Goal: Transaction & Acquisition: Purchase product/service

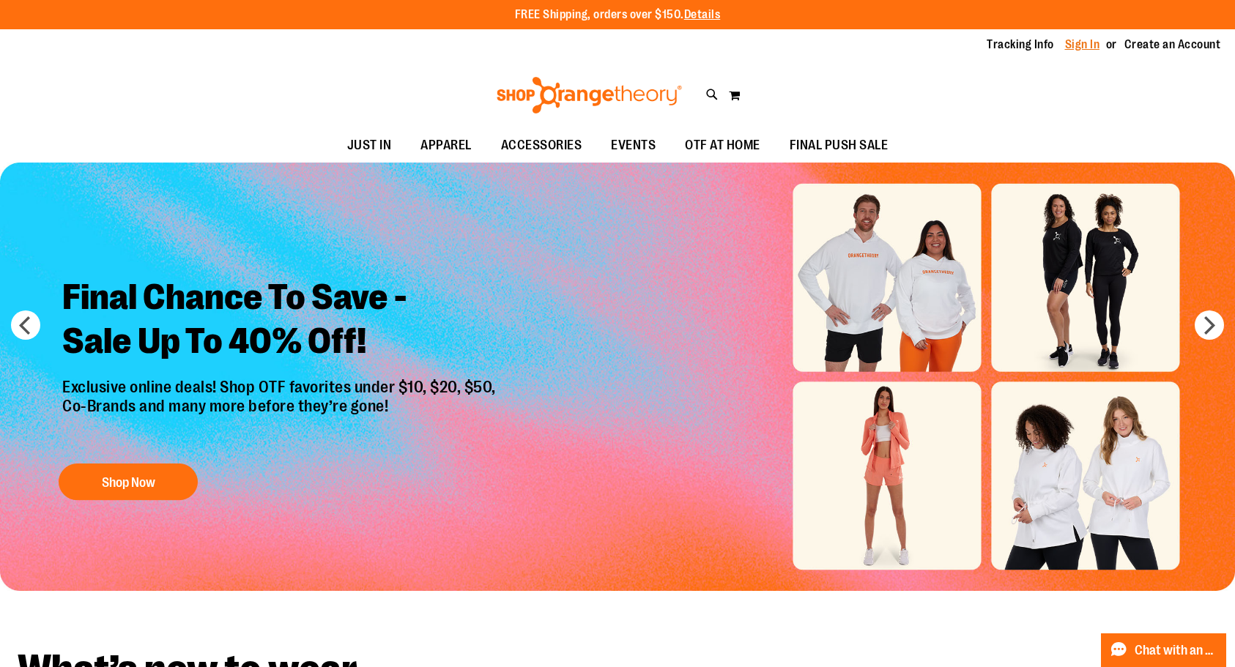
click at [1082, 45] on link "Sign In" at bounding box center [1082, 45] width 35 height 16
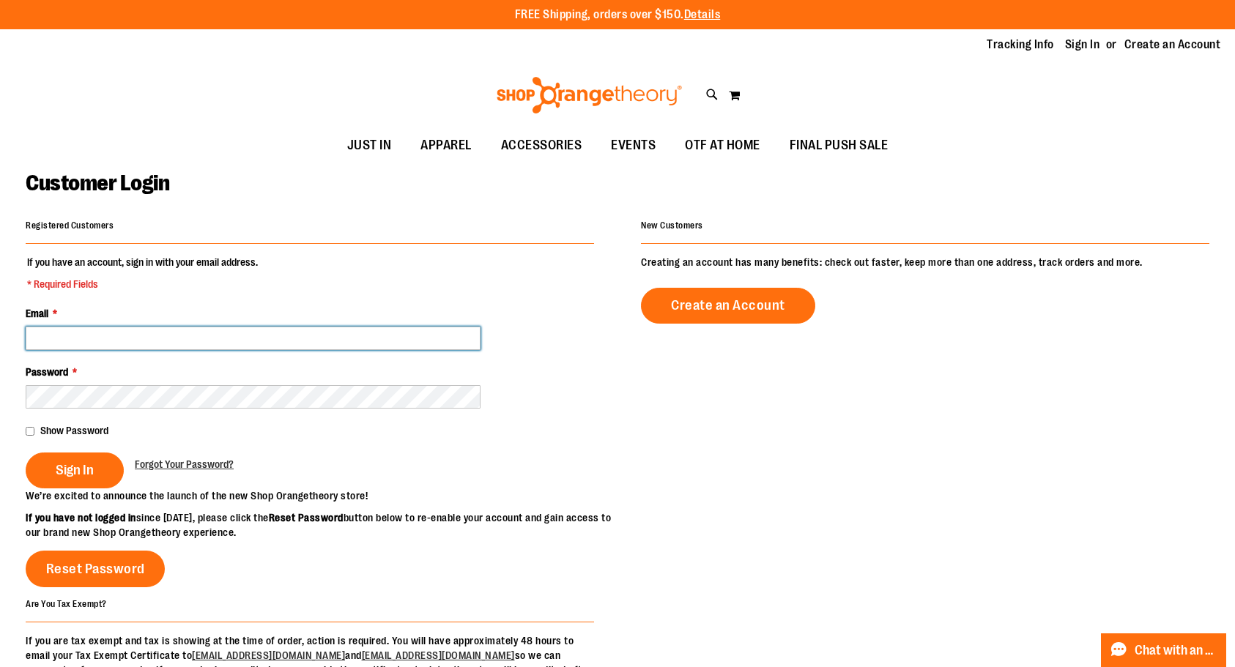
click at [134, 337] on input "Email *" at bounding box center [253, 338] width 455 height 23
type input "**********"
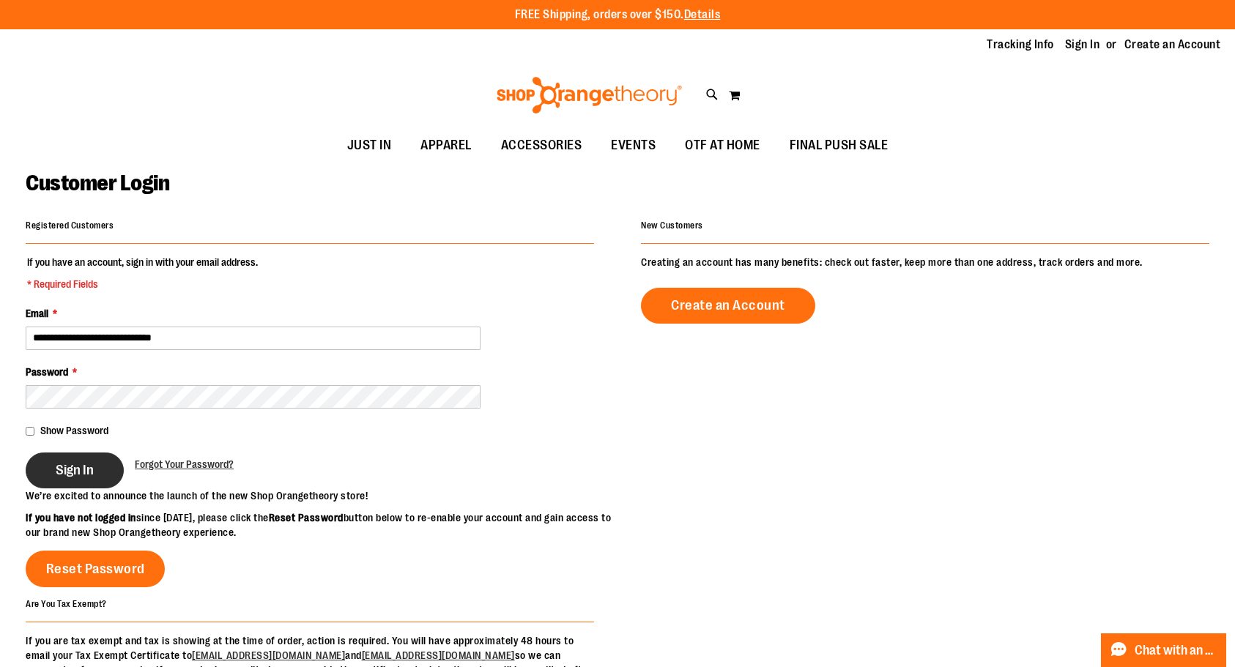
click at [86, 469] on span "Sign In" at bounding box center [75, 470] width 38 height 16
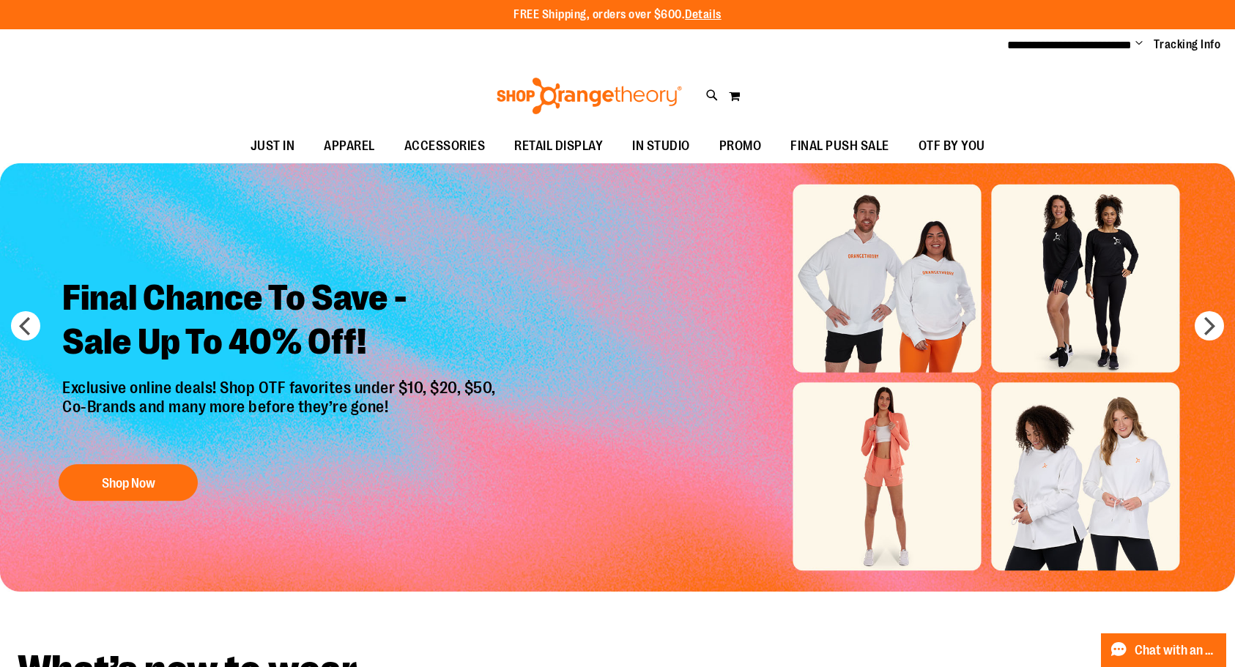
click at [1136, 45] on span "Change" at bounding box center [1138, 44] width 7 height 14
click at [1073, 68] on link "My Account" at bounding box center [1086, 71] width 128 height 28
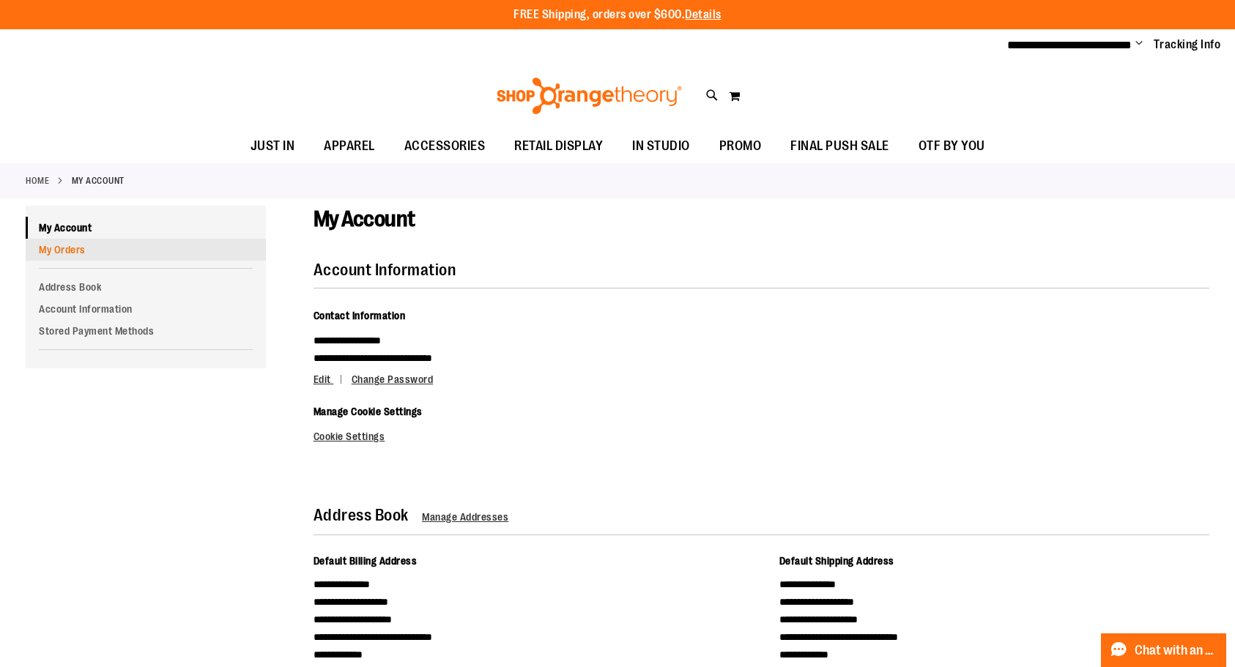
click at [53, 252] on link "My Orders" at bounding box center [146, 250] width 240 height 22
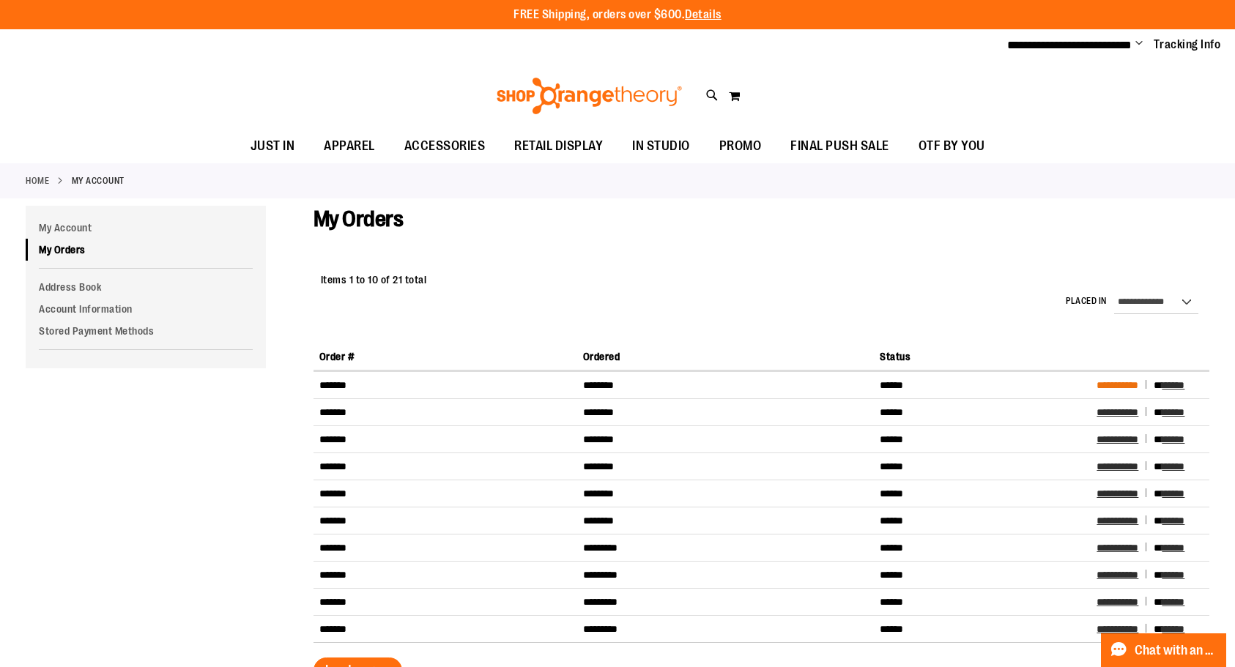
click at [1111, 386] on span "**********" at bounding box center [1117, 385] width 42 height 10
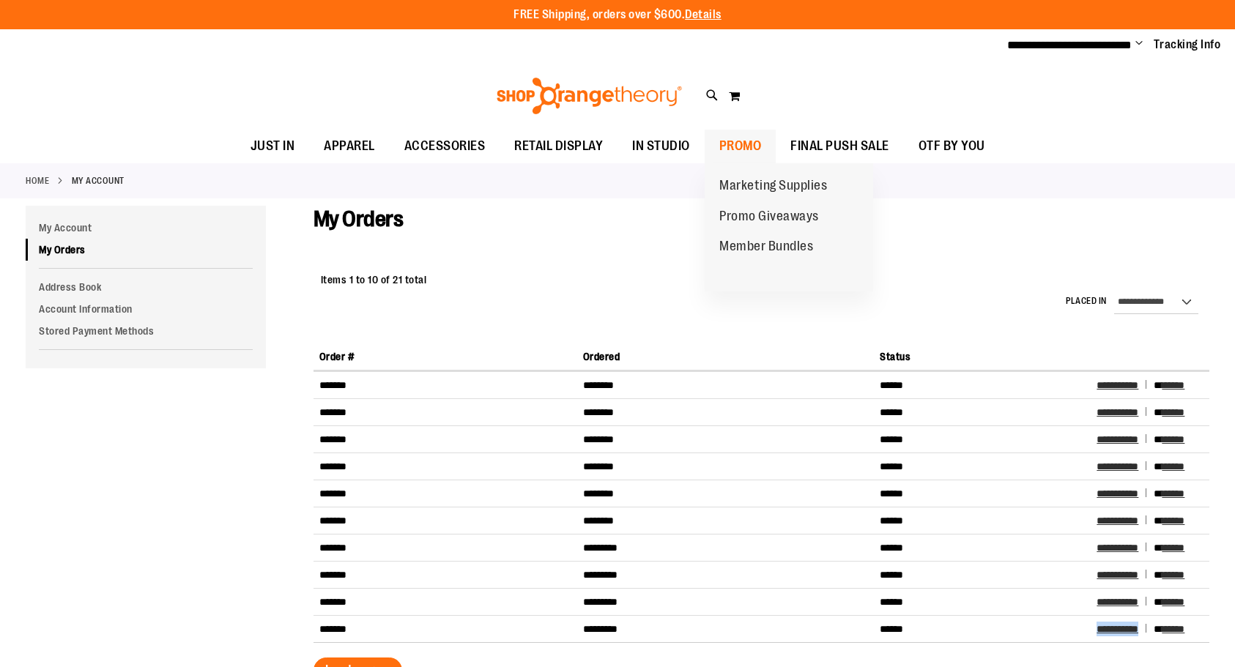
click at [742, 152] on span "PROMO" at bounding box center [740, 146] width 42 height 33
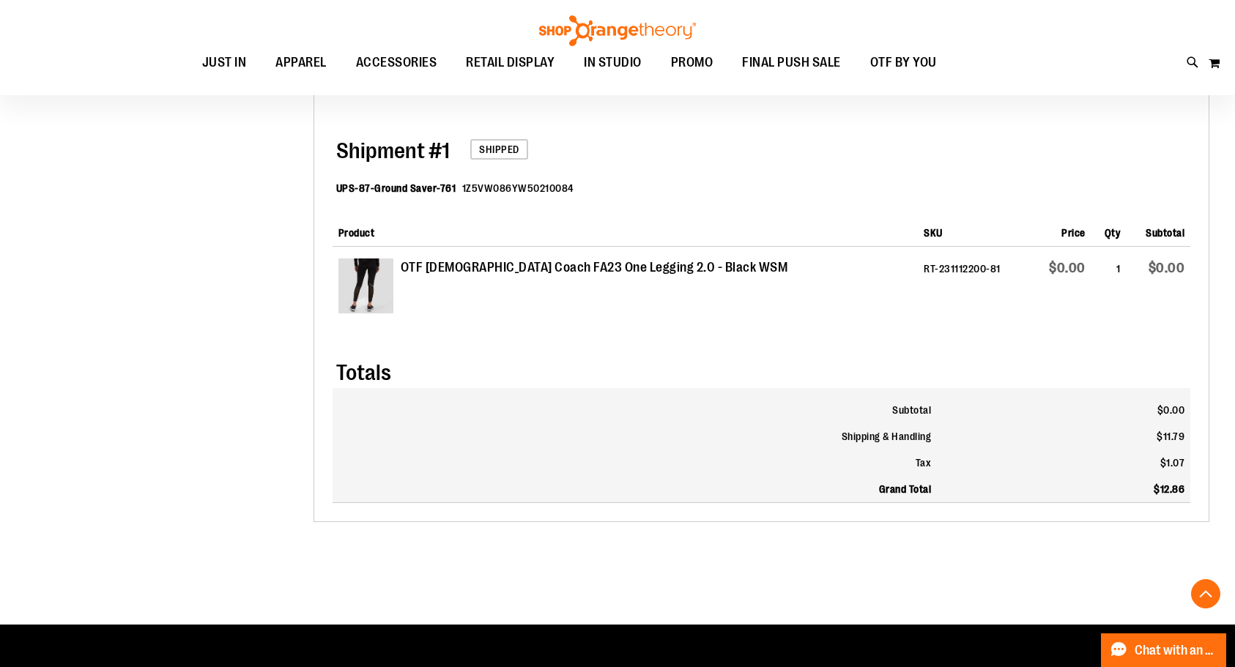
scroll to position [456, 0]
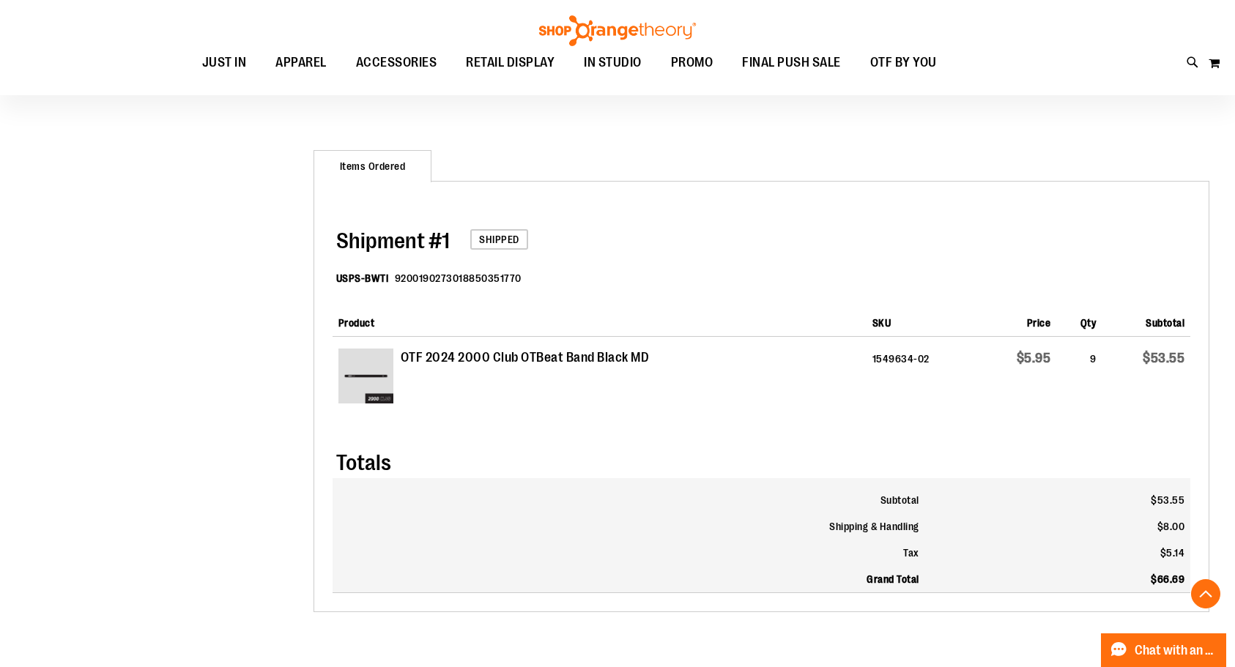
scroll to position [554, 0]
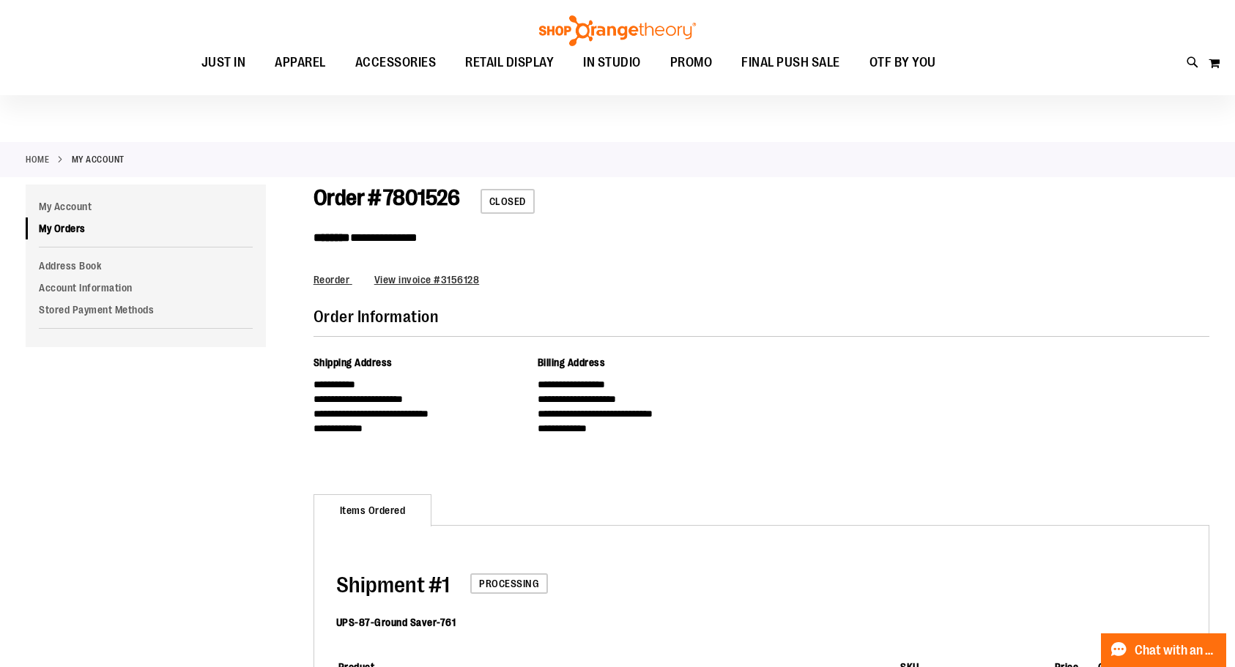
scroll to position [21, 0]
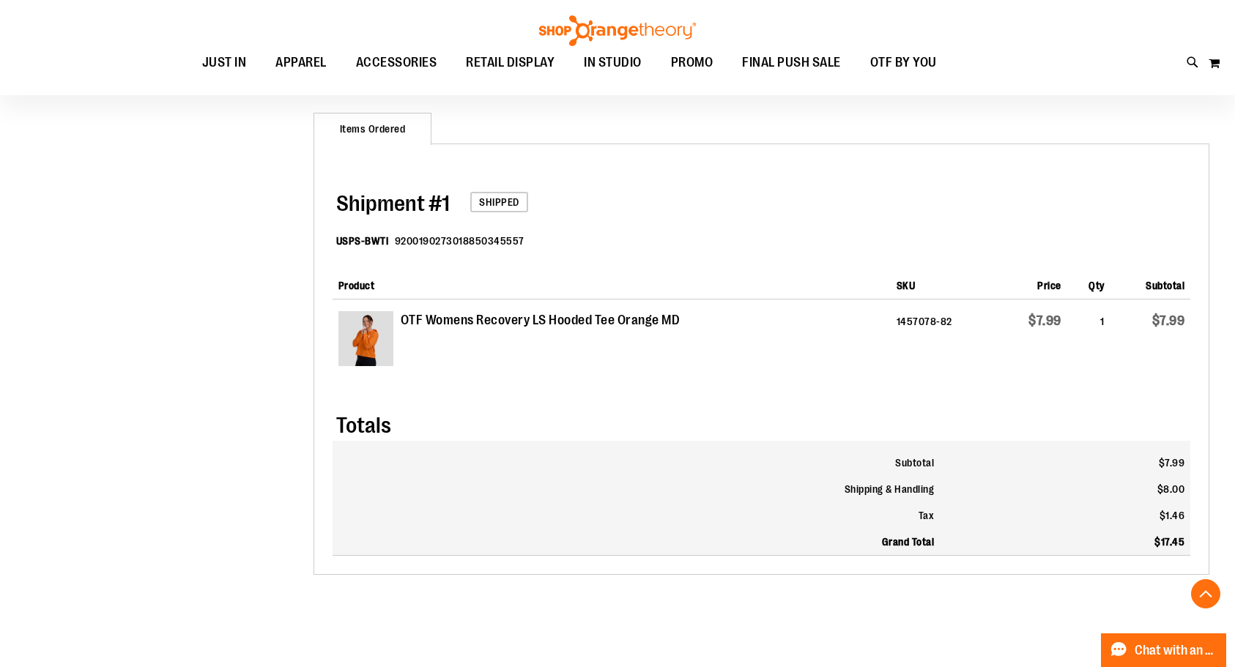
scroll to position [401, 0]
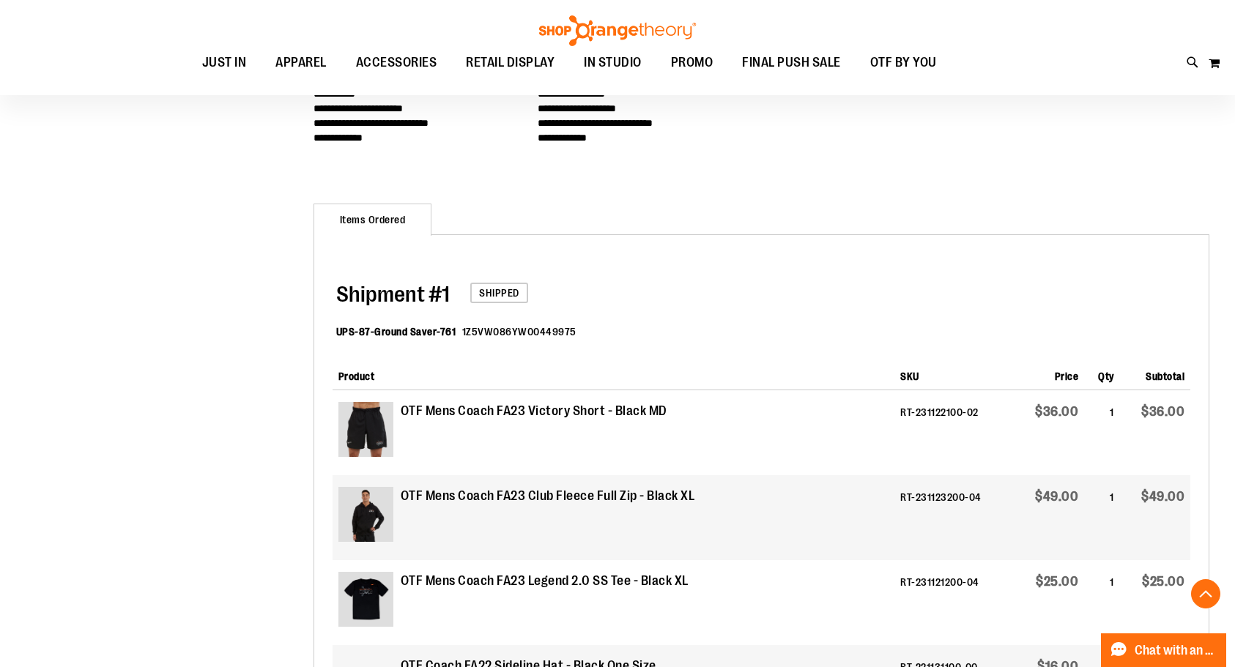
scroll to position [476, 0]
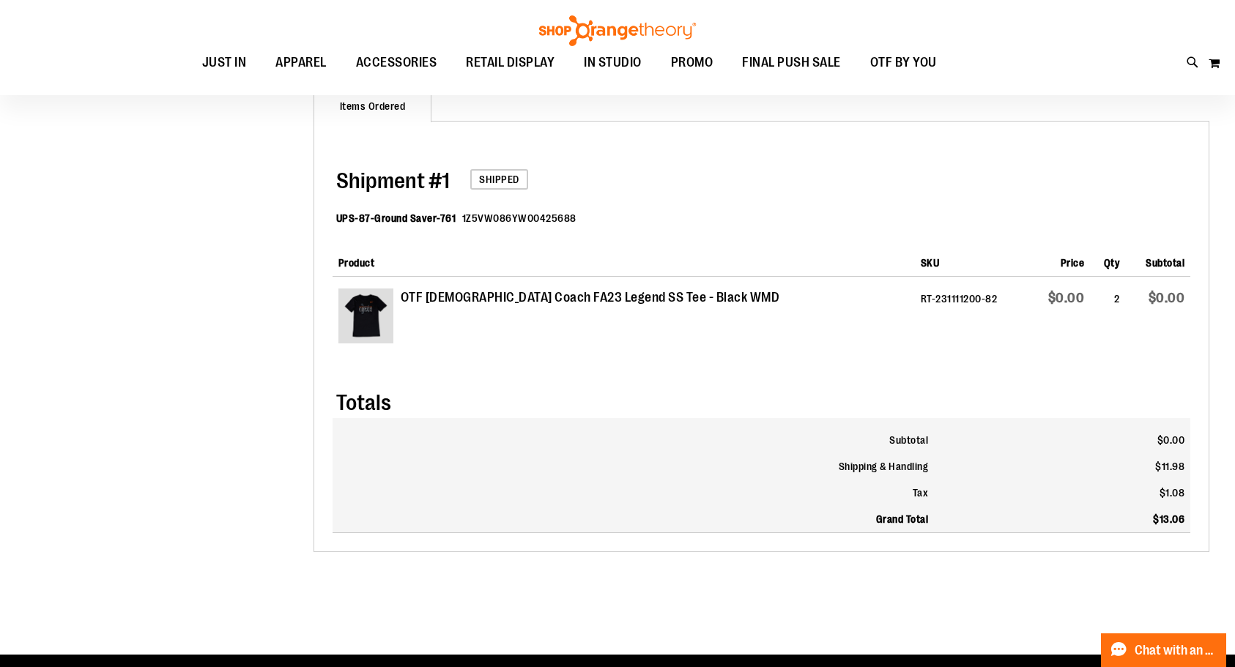
scroll to position [555, 0]
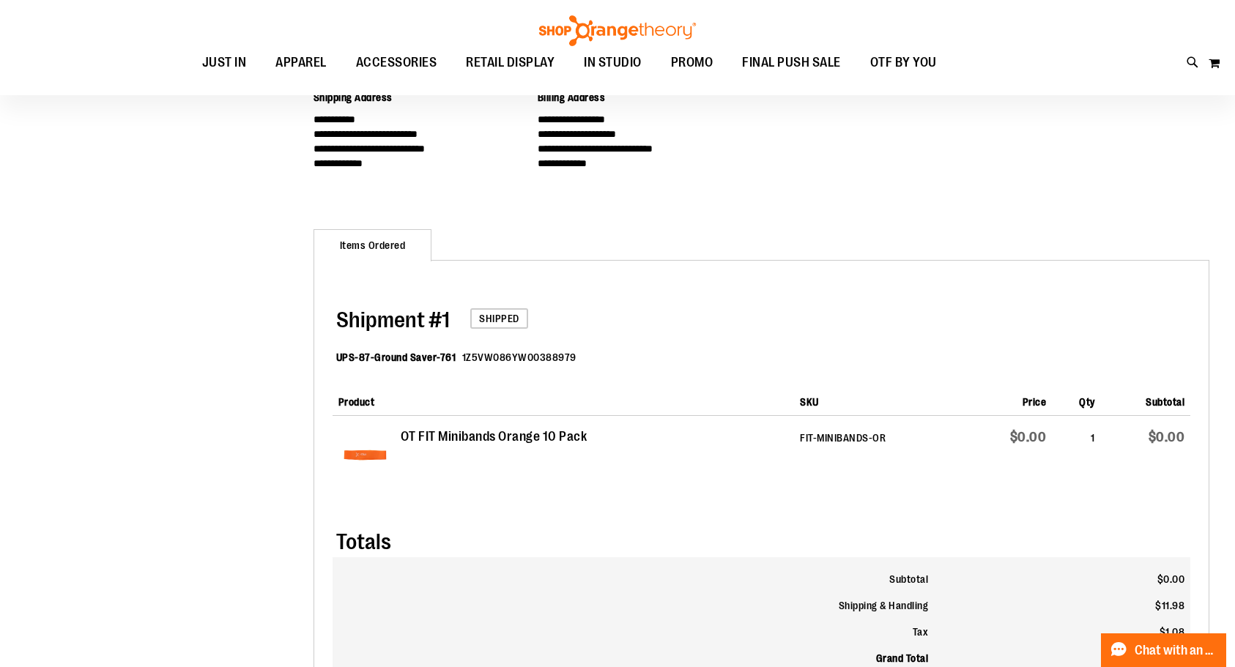
scroll to position [431, 0]
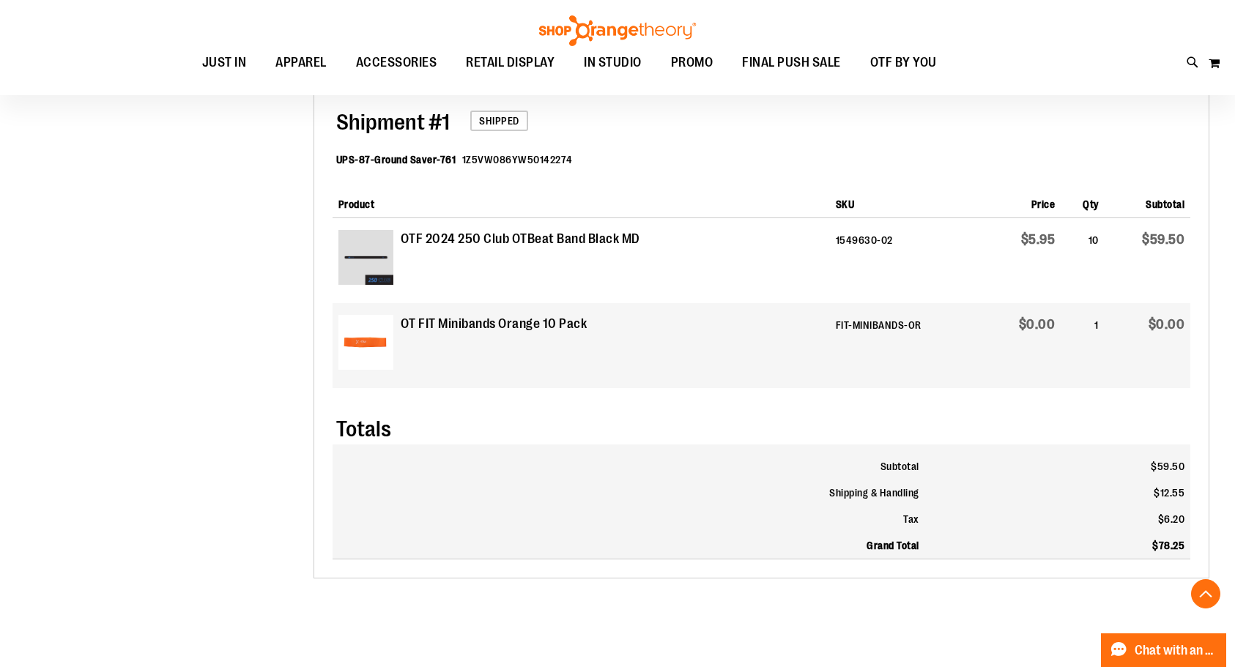
scroll to position [484, 0]
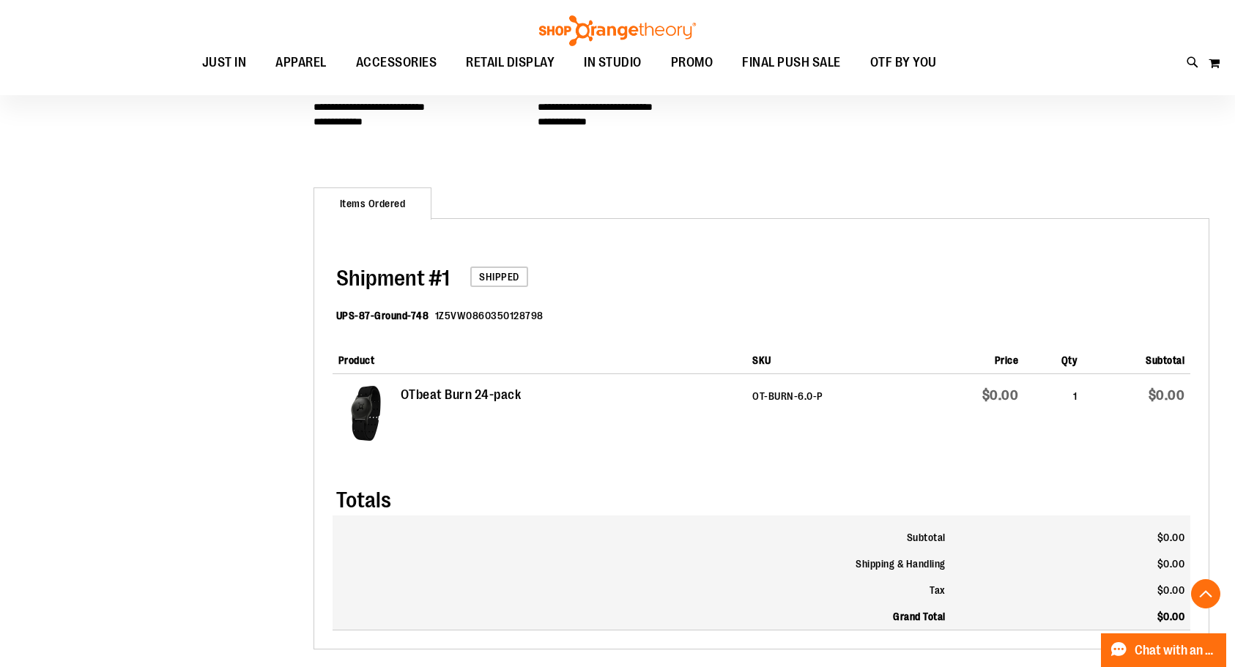
scroll to position [483, 0]
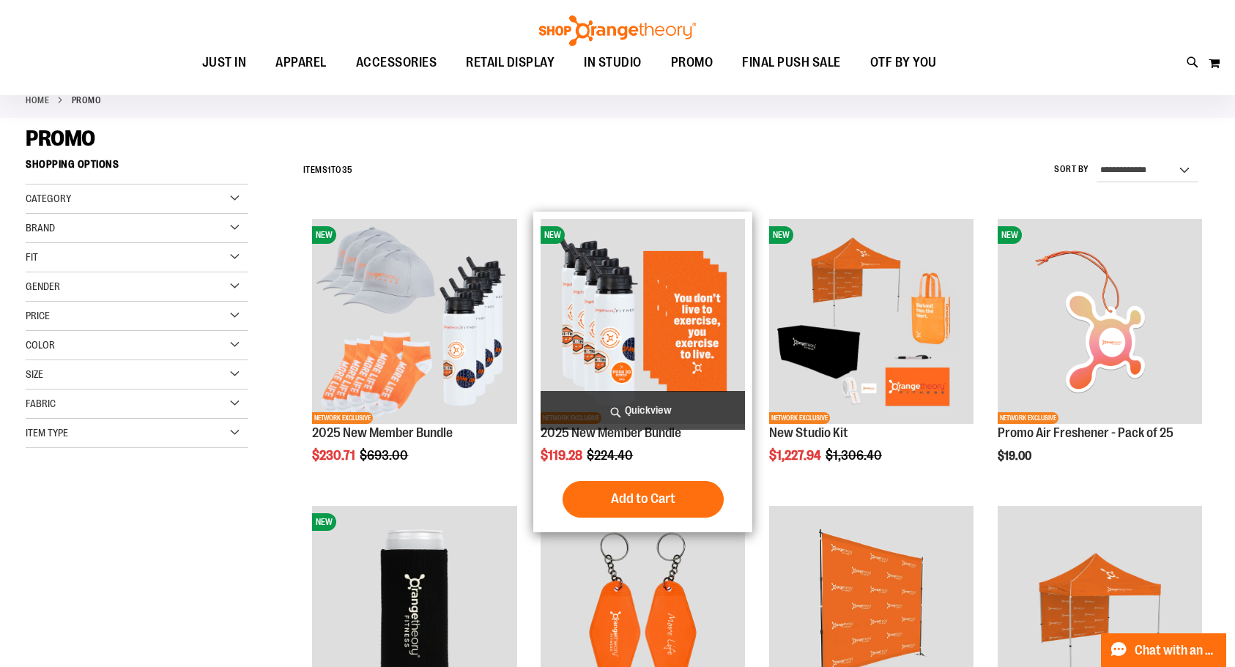
scroll to position [86, 1]
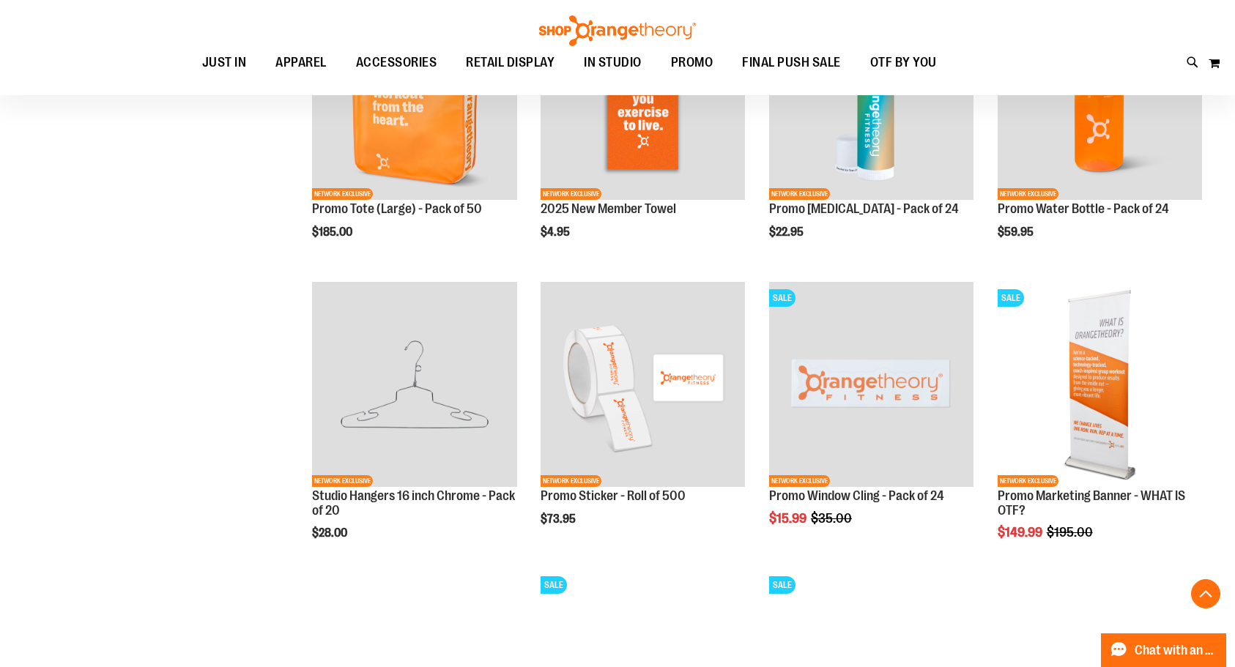
scroll to position [1269, 0]
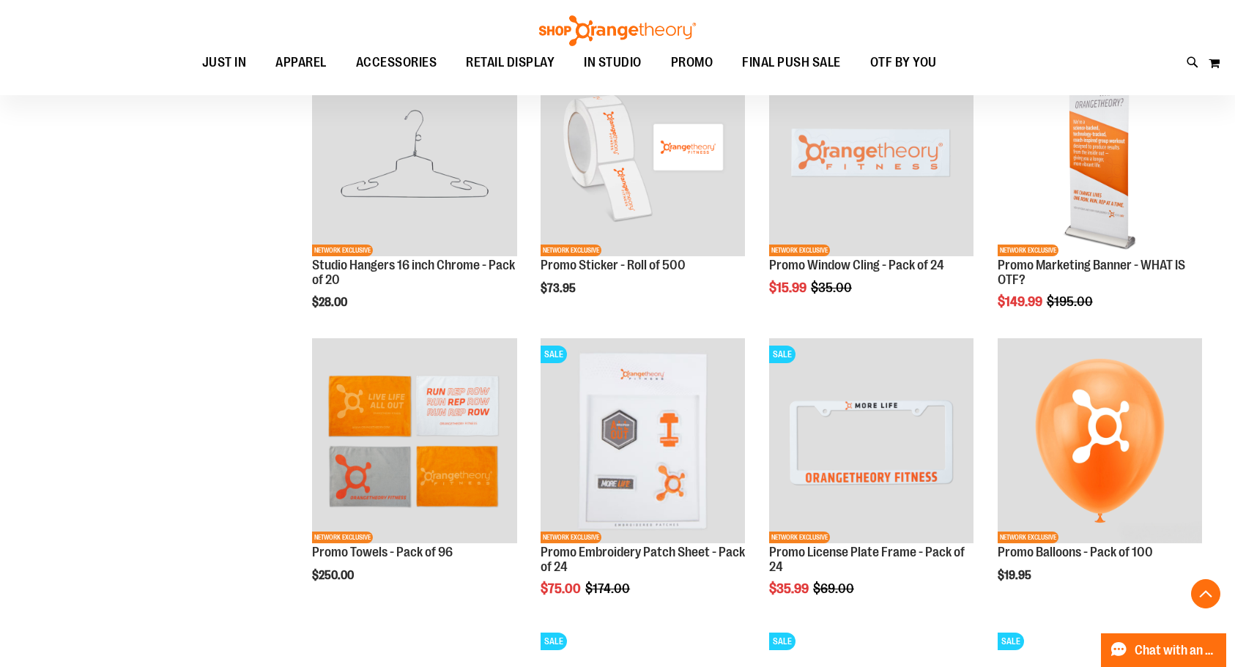
scroll to position [1391, 0]
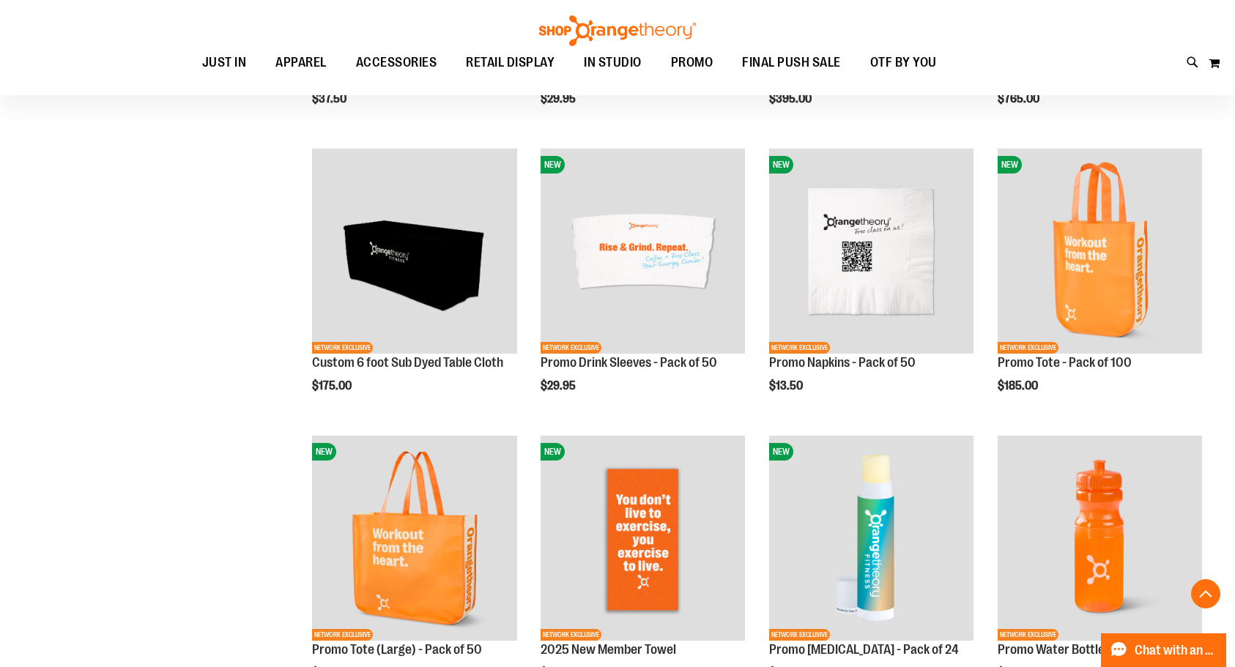
scroll to position [617, 0]
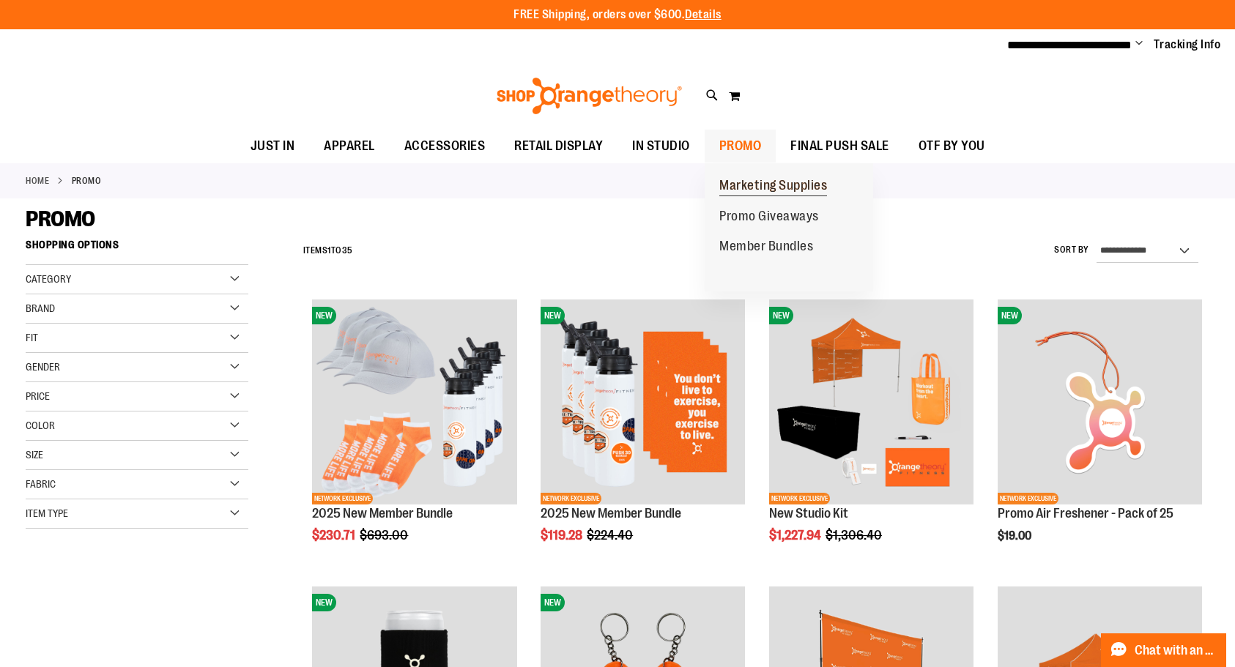
click at [759, 187] on span "Marketing Supplies" at bounding box center [773, 187] width 108 height 18
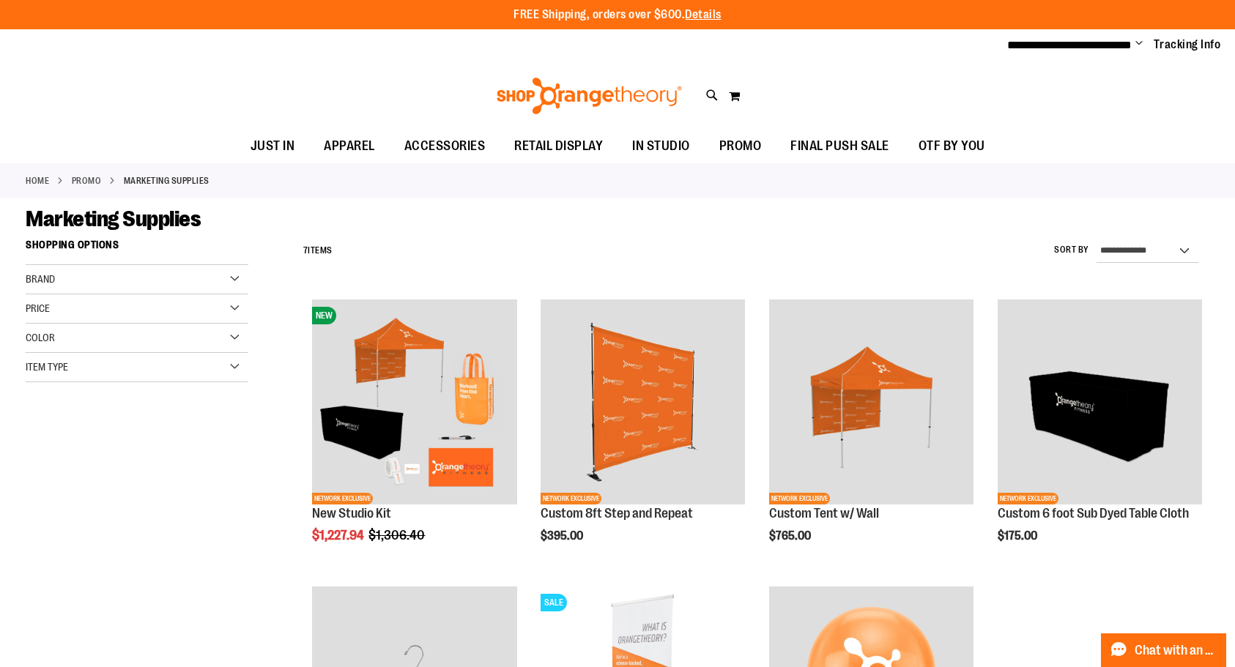
click at [661, 207] on div "Marketing Supplies" at bounding box center [617, 219] width 1183 height 26
click at [707, 92] on icon at bounding box center [712, 95] width 12 height 17
type input "*****"
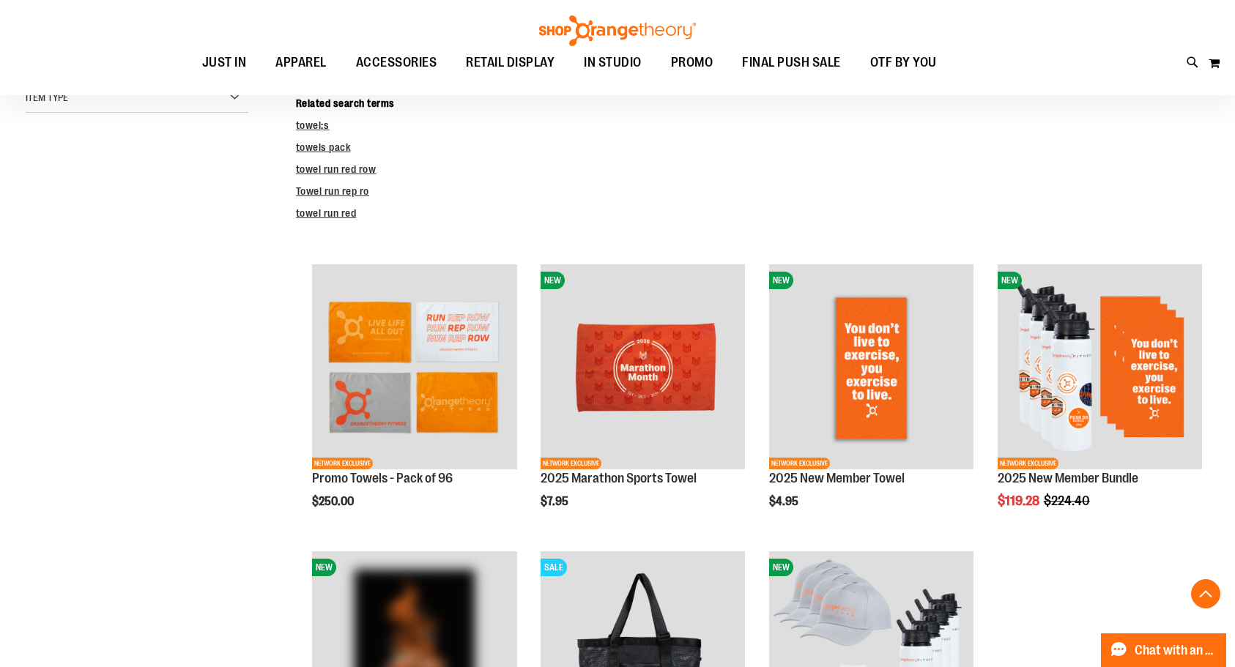
scroll to position [308, 0]
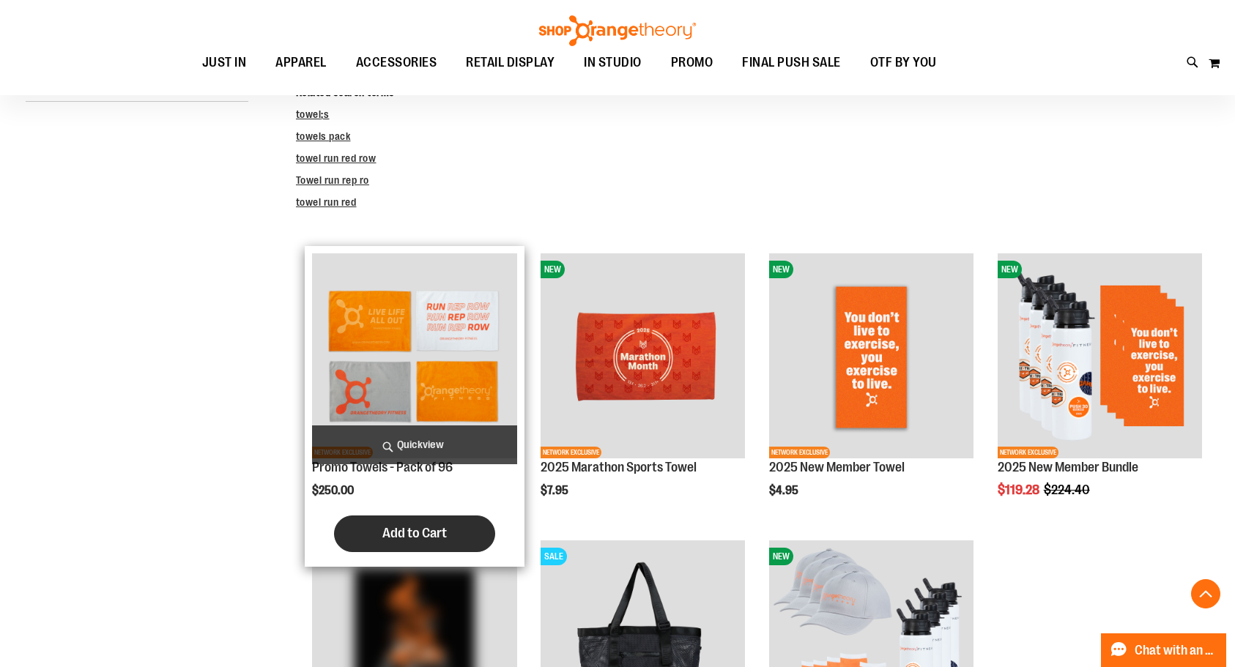
click at [423, 536] on span "Add to Cart" at bounding box center [414, 533] width 64 height 16
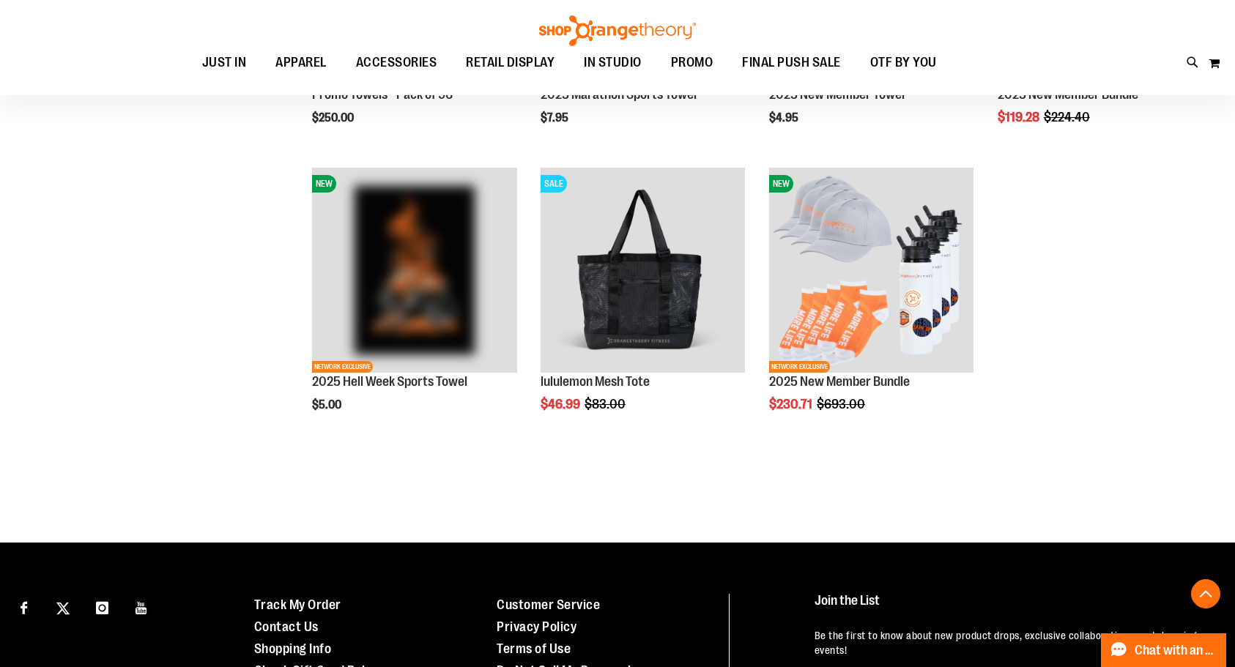
scroll to position [685, 0]
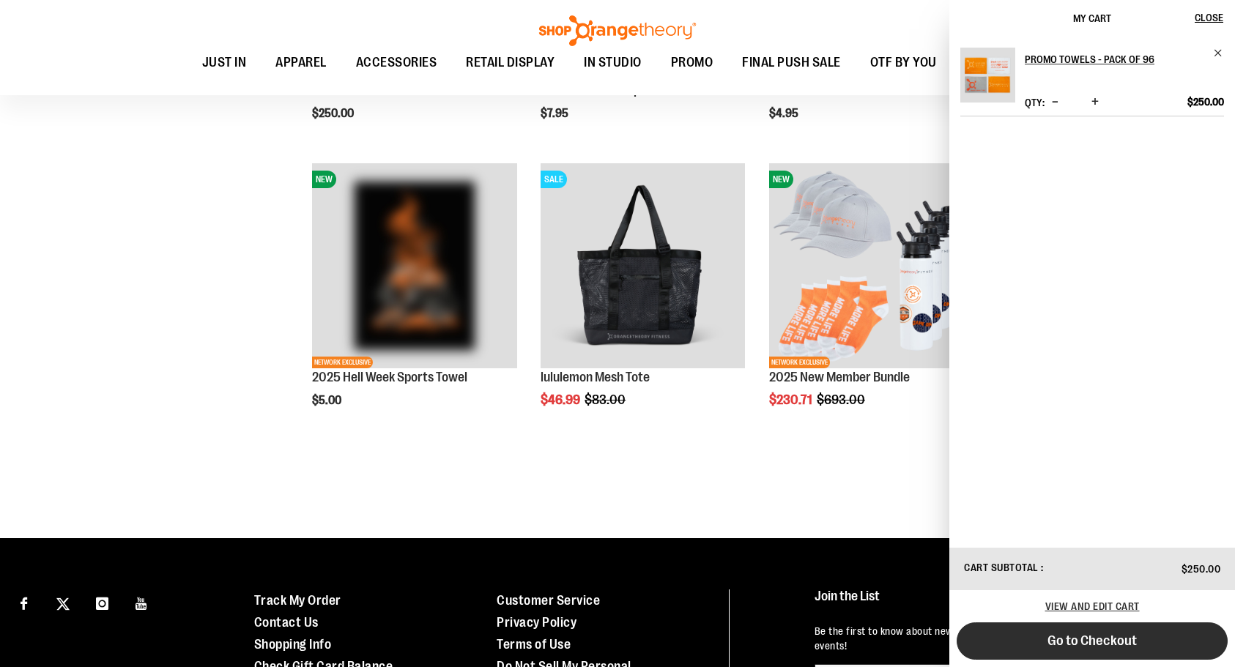
click at [1094, 647] on span "Go to Checkout" at bounding box center [1091, 641] width 89 height 16
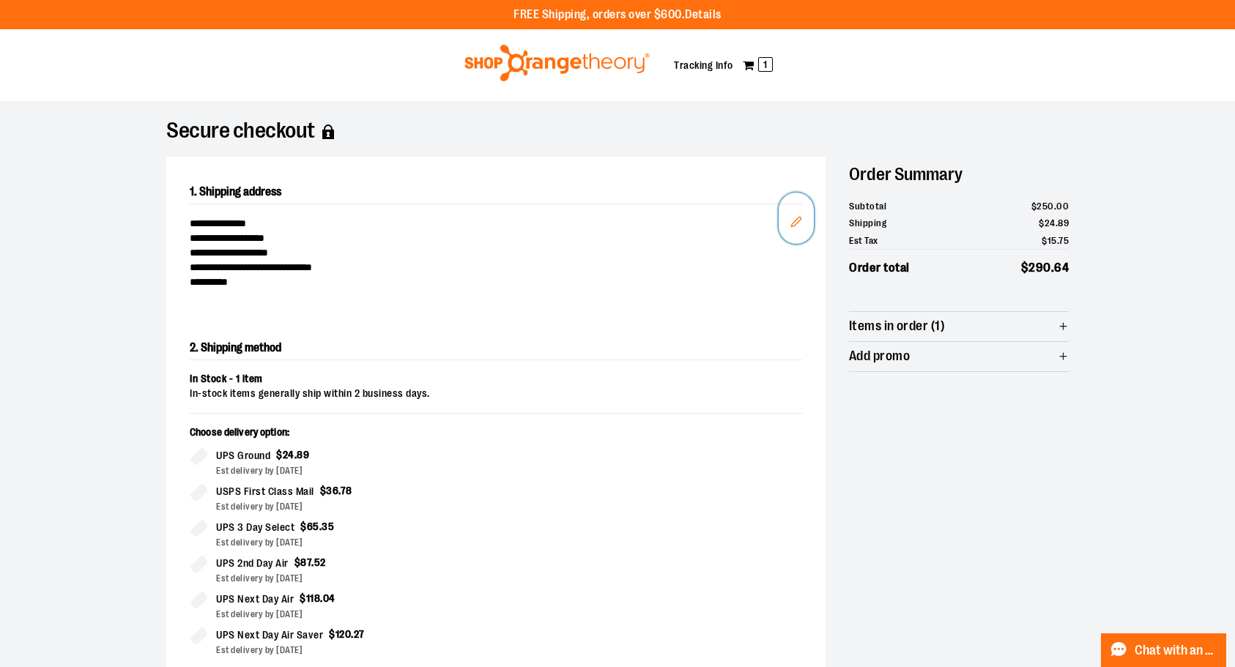
click at [795, 223] on icon "Edit" at bounding box center [796, 222] width 10 height 10
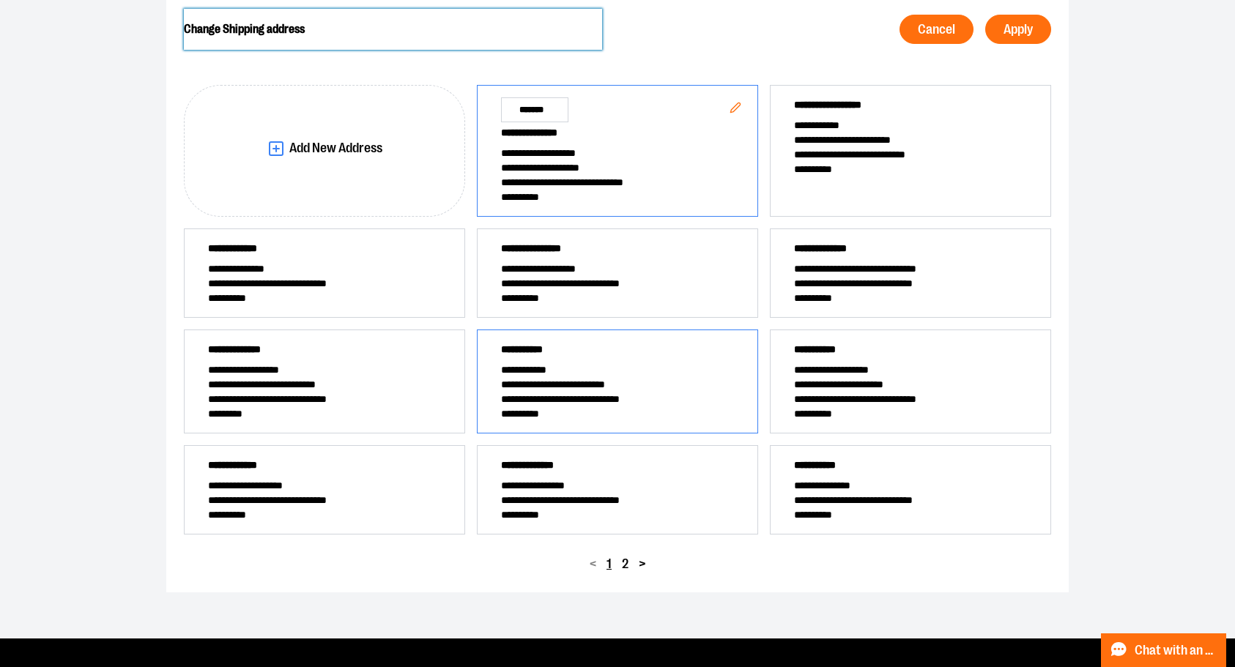
scroll to position [173, 0]
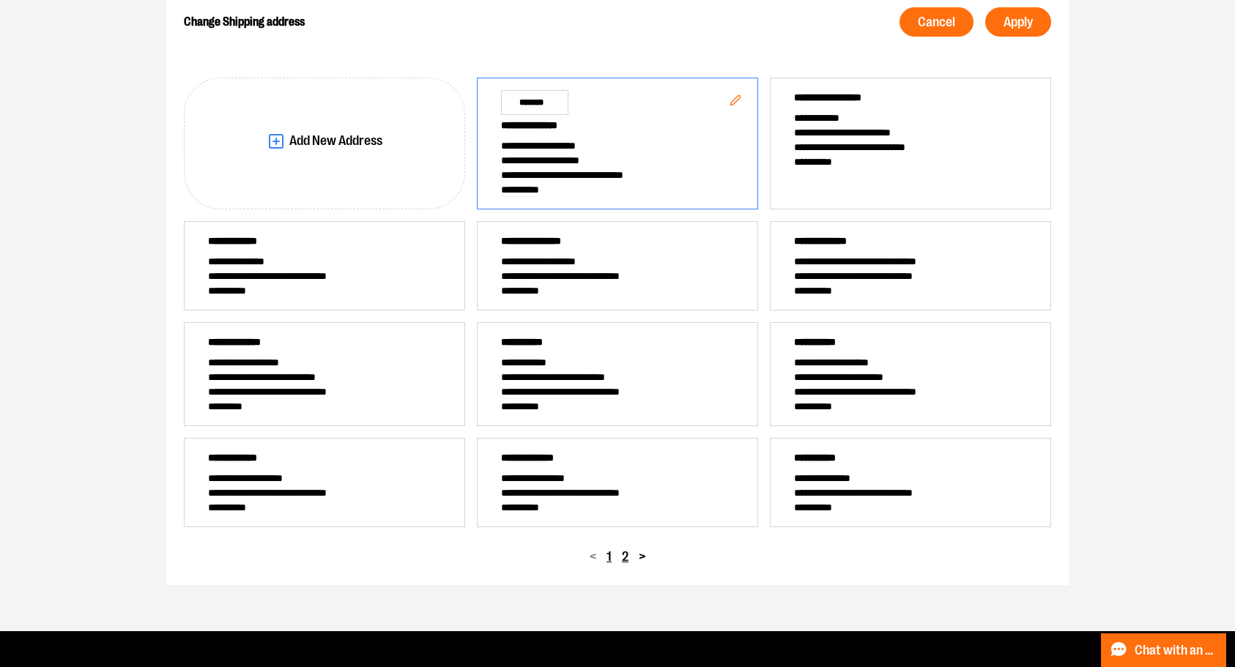
click at [628, 558] on span "2" at bounding box center [625, 557] width 7 height 14
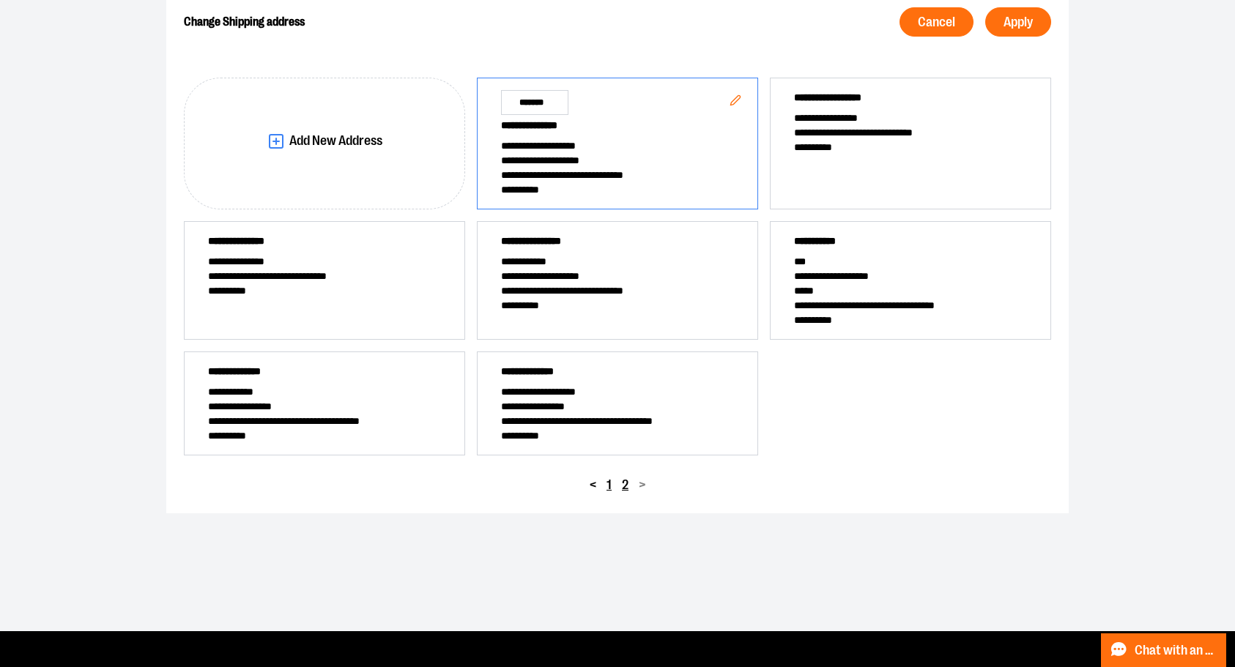
click at [607, 484] on span "1" at bounding box center [608, 485] width 5 height 14
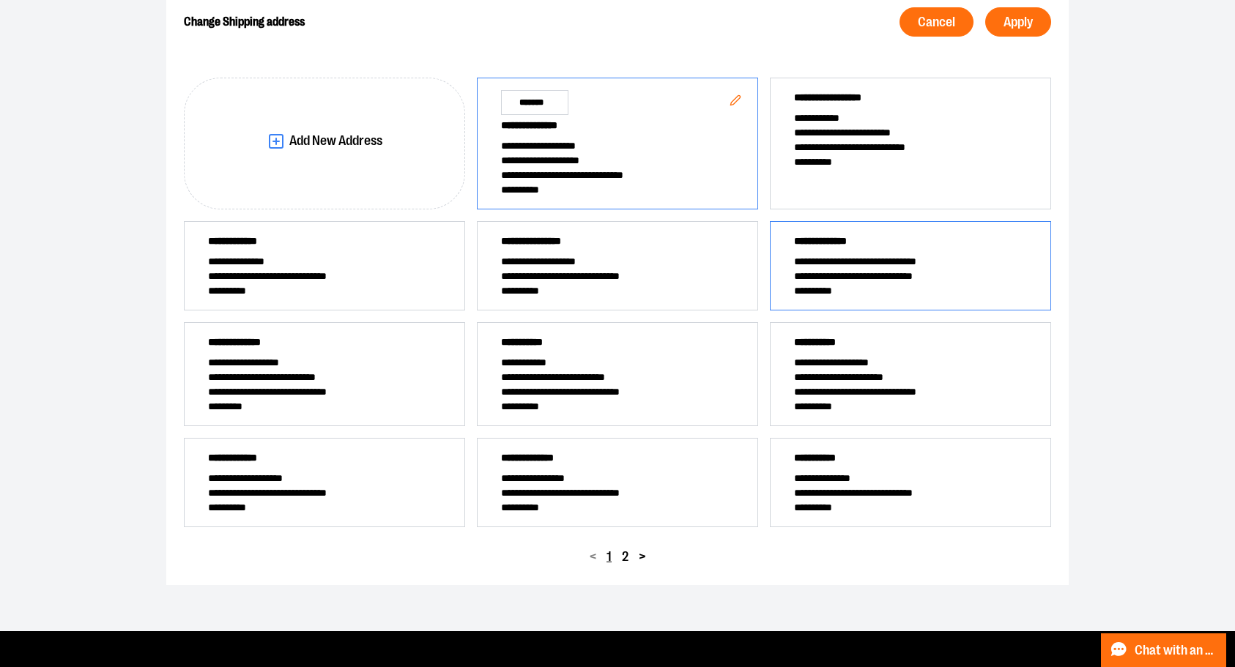
click at [859, 257] on span "**********" at bounding box center [910, 261] width 233 height 15
click at [1024, 26] on span "Apply" at bounding box center [1017, 22] width 29 height 14
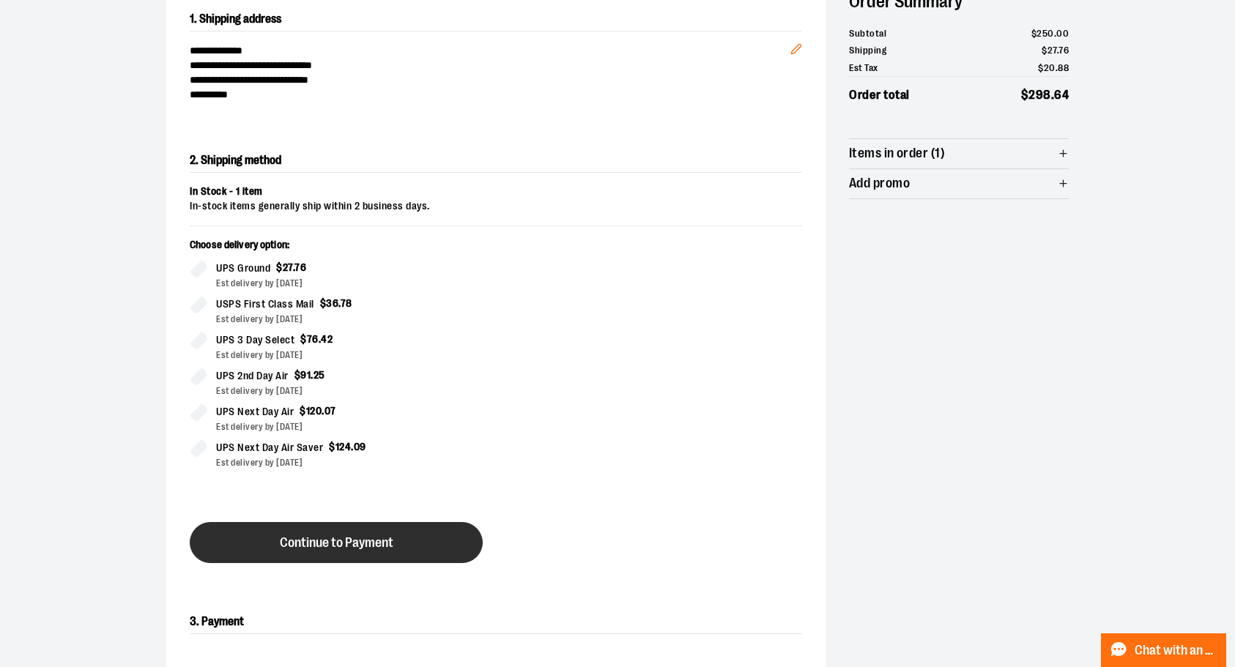
click at [402, 538] on button "Continue to Payment" at bounding box center [336, 542] width 293 height 41
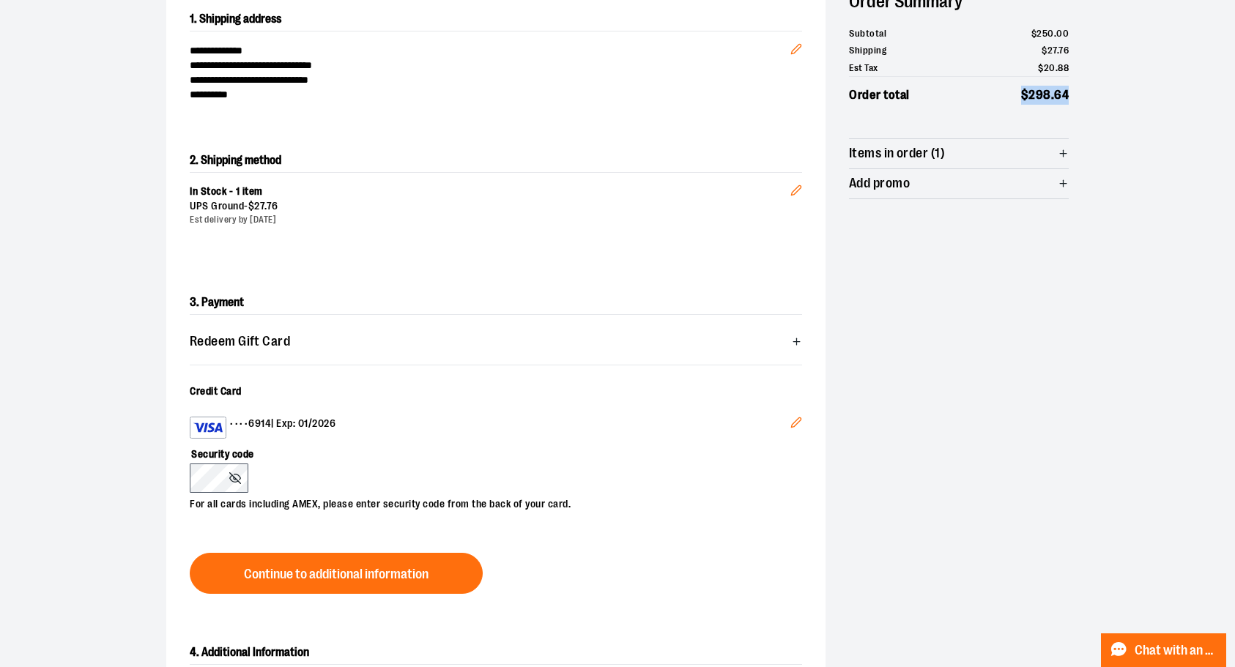
drag, startPoint x: 1075, startPoint y: 97, endPoint x: 996, endPoint y: 97, distance: 79.1
click at [996, 97] on div "**********" at bounding box center [617, 325] width 937 height 795
copy span "$ 298 . 64"
click at [800, 423] on icon "Edit" at bounding box center [796, 423] width 12 height 12
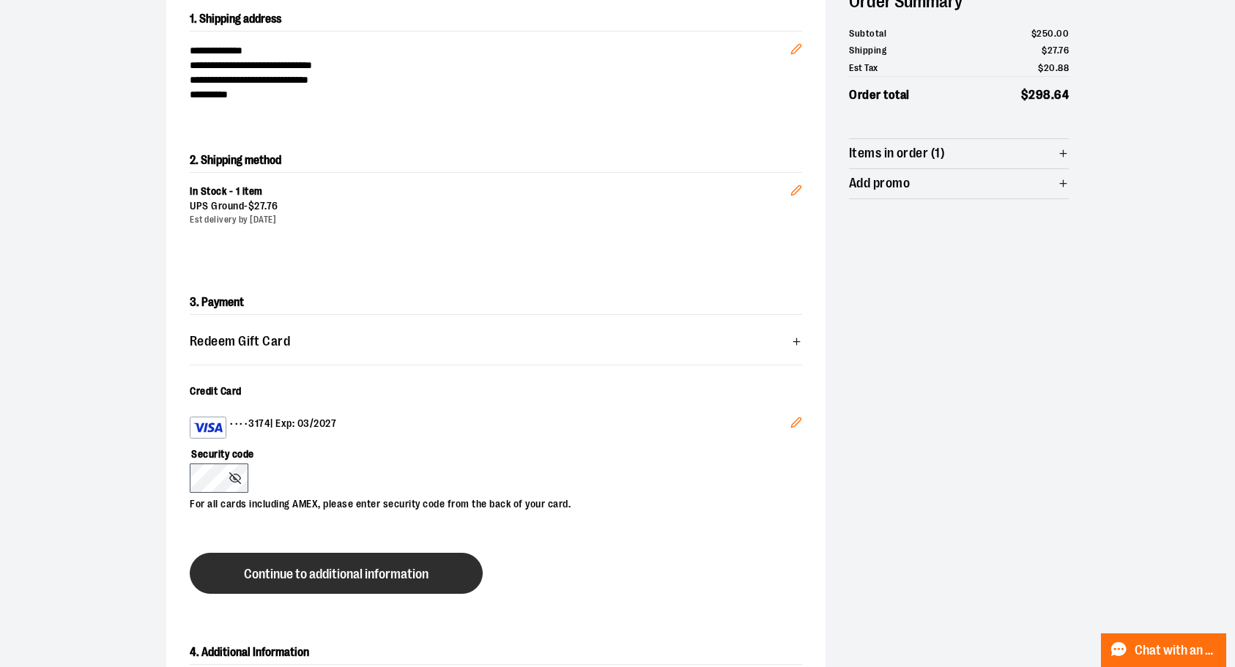
click at [381, 584] on button "Continue to additional information" at bounding box center [336, 573] width 293 height 41
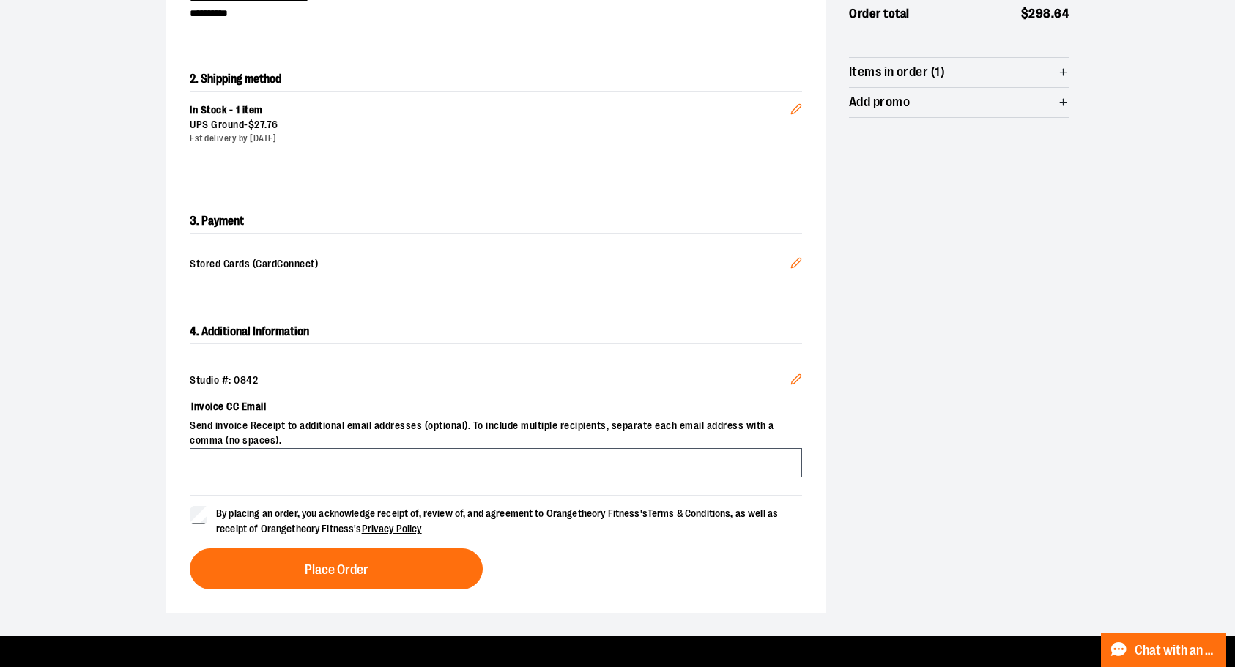
scroll to position [257, 0]
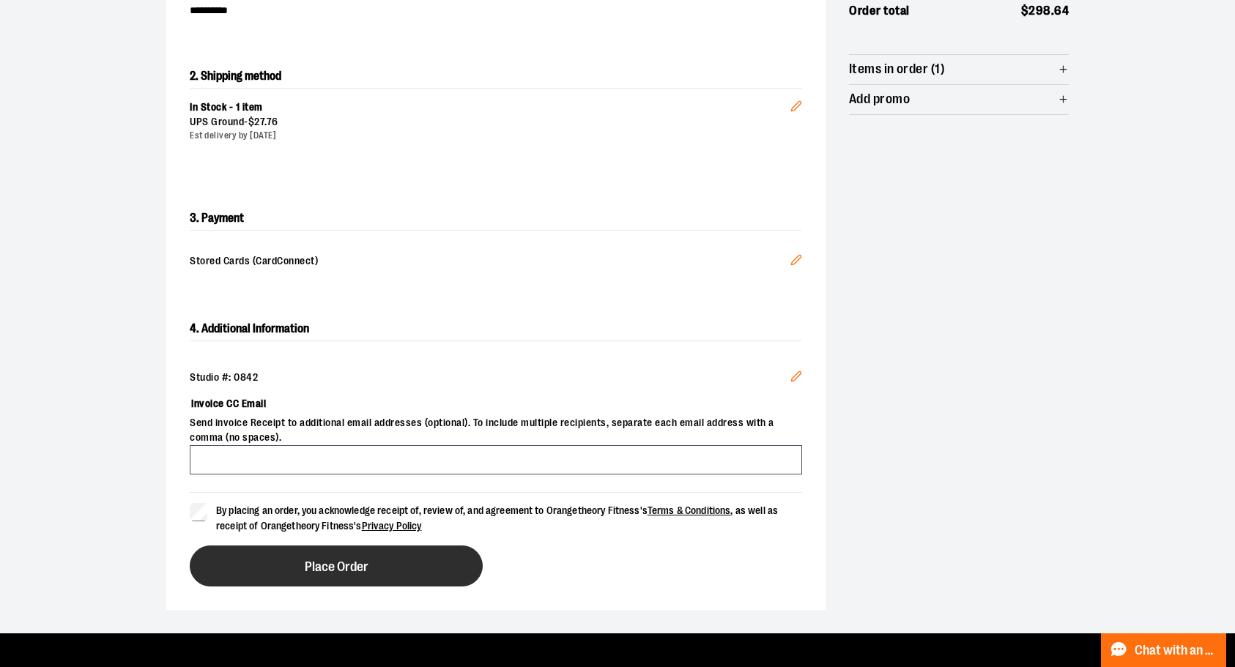
click at [360, 572] on button "Place Order" at bounding box center [336, 566] width 293 height 41
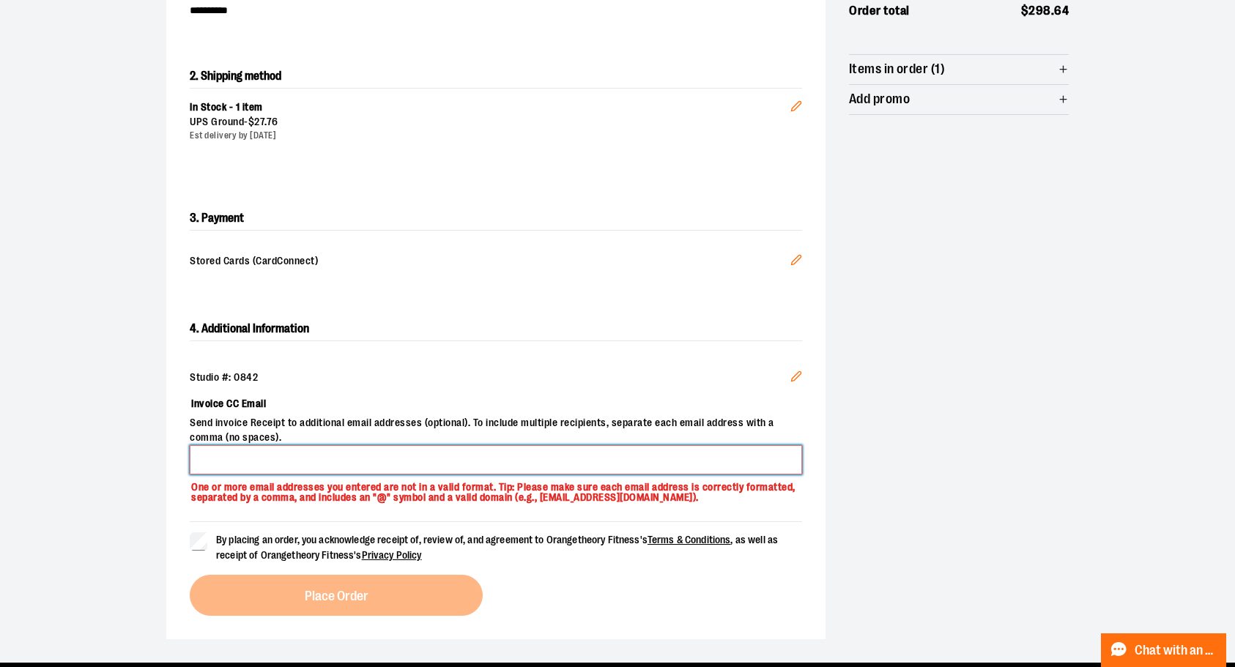
click at [239, 445] on input "Invoice CC Email" at bounding box center [496, 459] width 612 height 29
type input "**********"
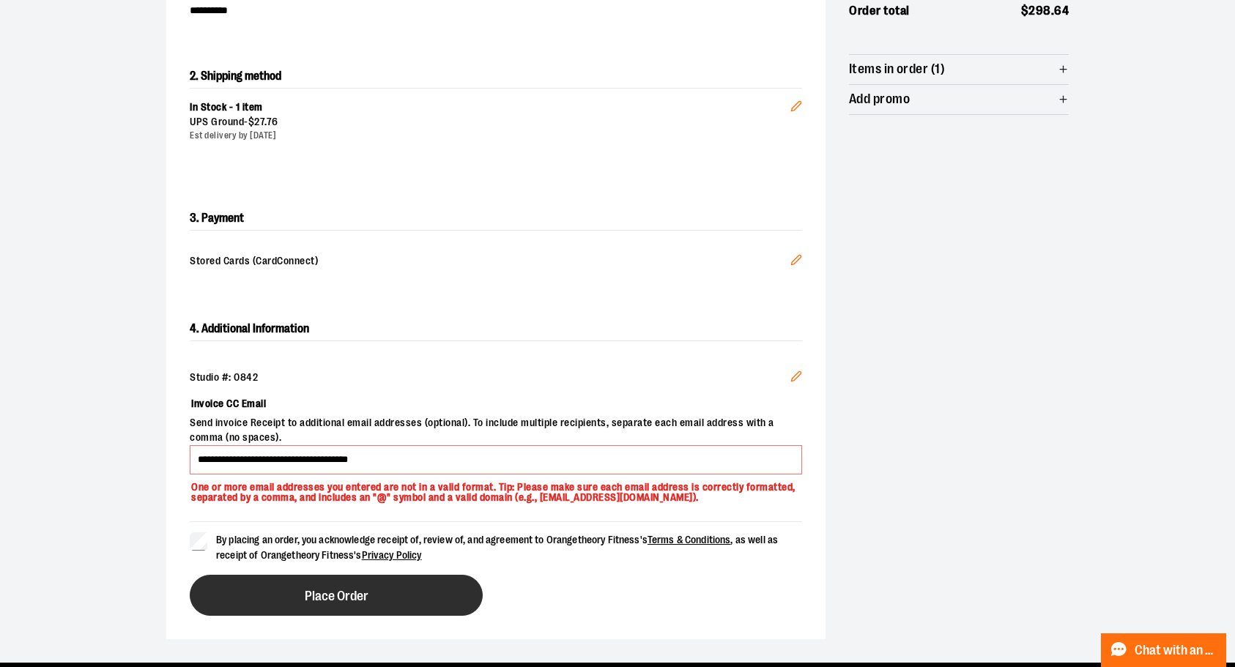
click at [366, 608] on button "Place Order" at bounding box center [336, 595] width 293 height 41
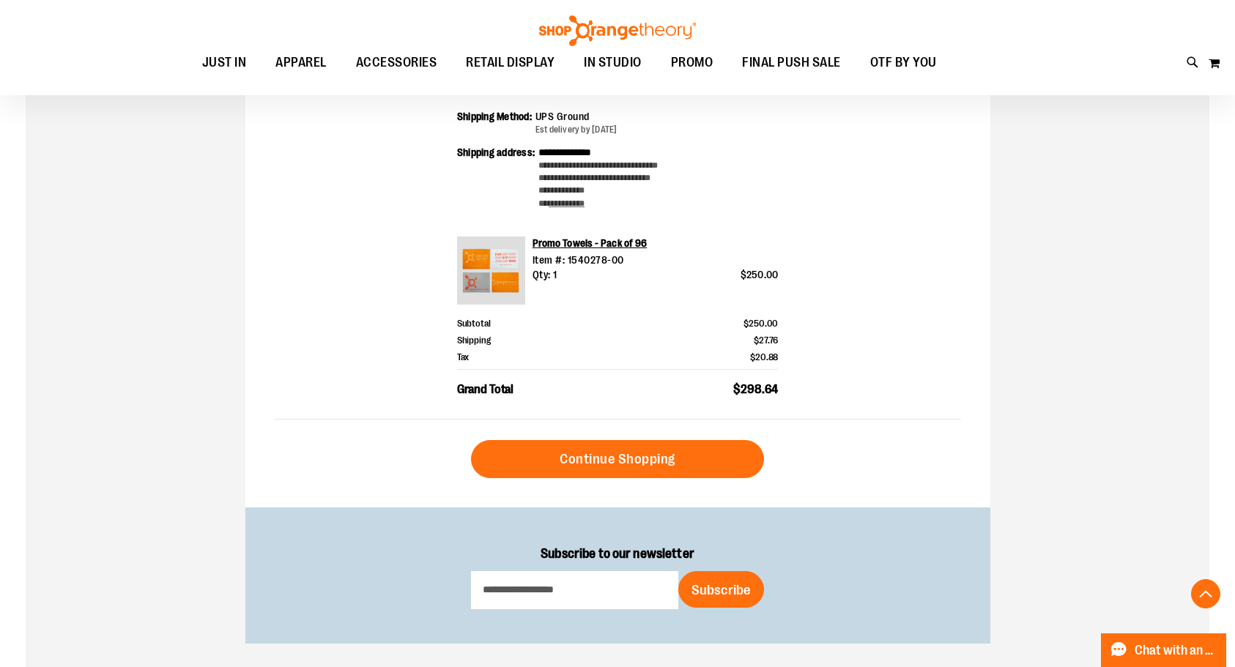
scroll to position [437, 0]
